Goal: Task Accomplishment & Management: Manage account settings

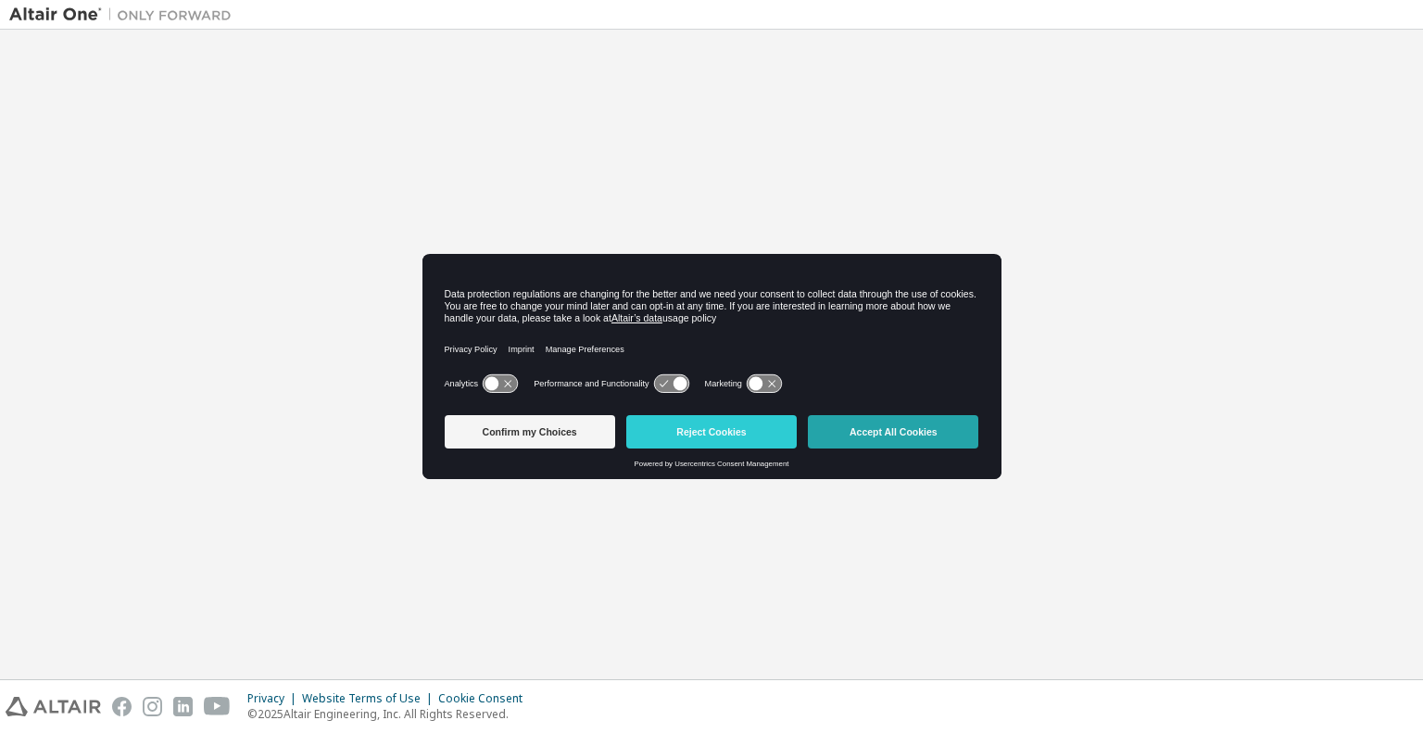
click at [851, 427] on button "Accept All Cookies" at bounding box center [893, 431] width 170 height 33
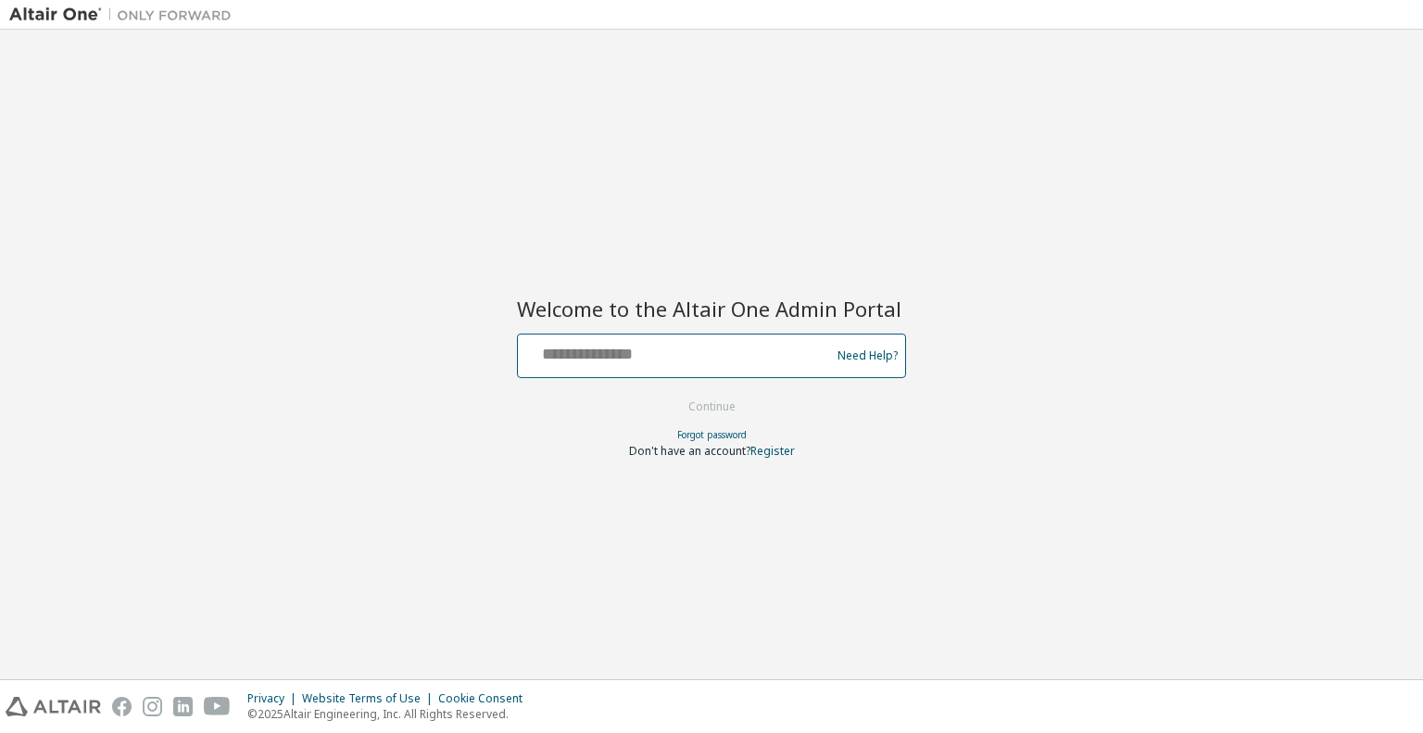
click at [731, 350] on input "text" at bounding box center [676, 351] width 303 height 27
click at [607, 356] on input "text" at bounding box center [676, 351] width 303 height 27
type input "**********"
